Goal: Find specific page/section

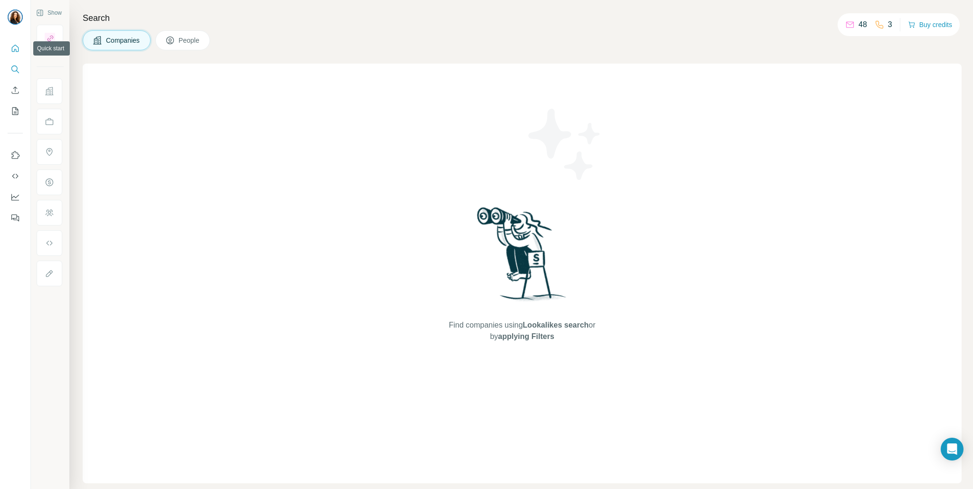
click at [14, 53] on button "Quick start" at bounding box center [15, 48] width 15 height 17
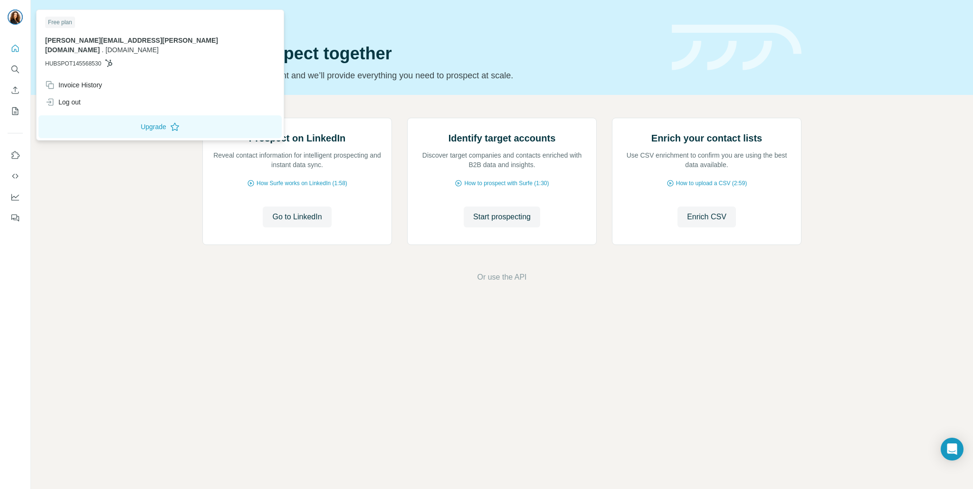
click at [16, 21] on img at bounding box center [15, 16] width 15 height 15
click at [92, 80] on div "Invoice History" at bounding box center [73, 84] width 57 height 9
click at [115, 304] on div "Prospect on LinkedIn Reveal contact information for intelligent prospecting and…" at bounding box center [502, 200] width 942 height 211
